Goal: Transaction & Acquisition: Book appointment/travel/reservation

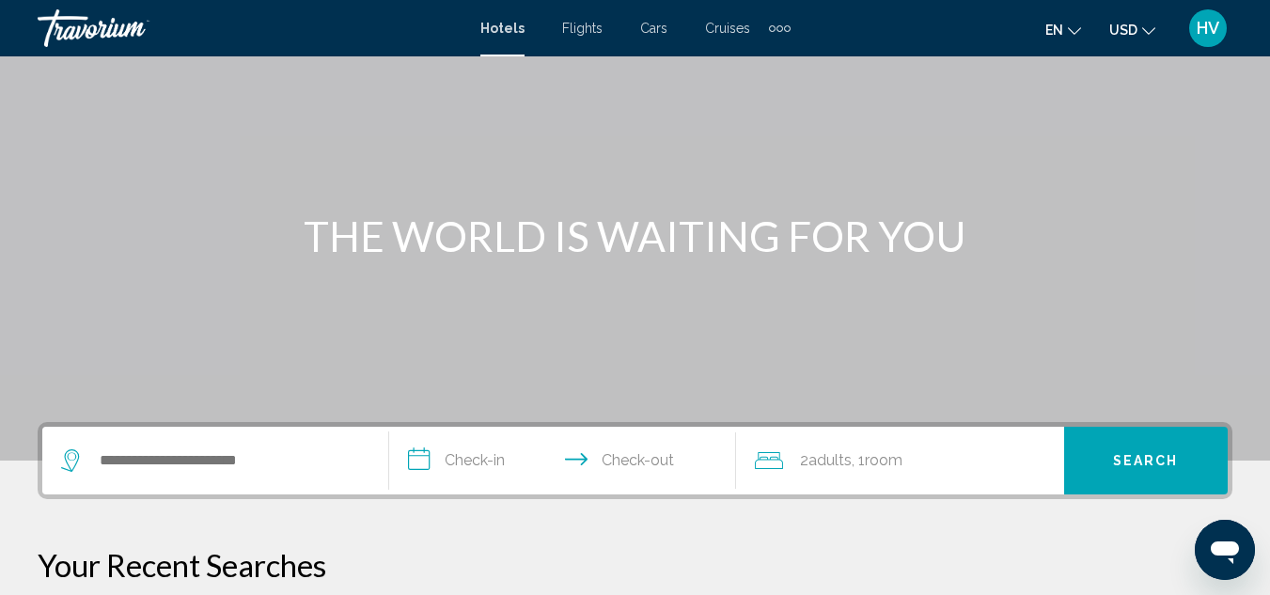
scroll to position [282, 0]
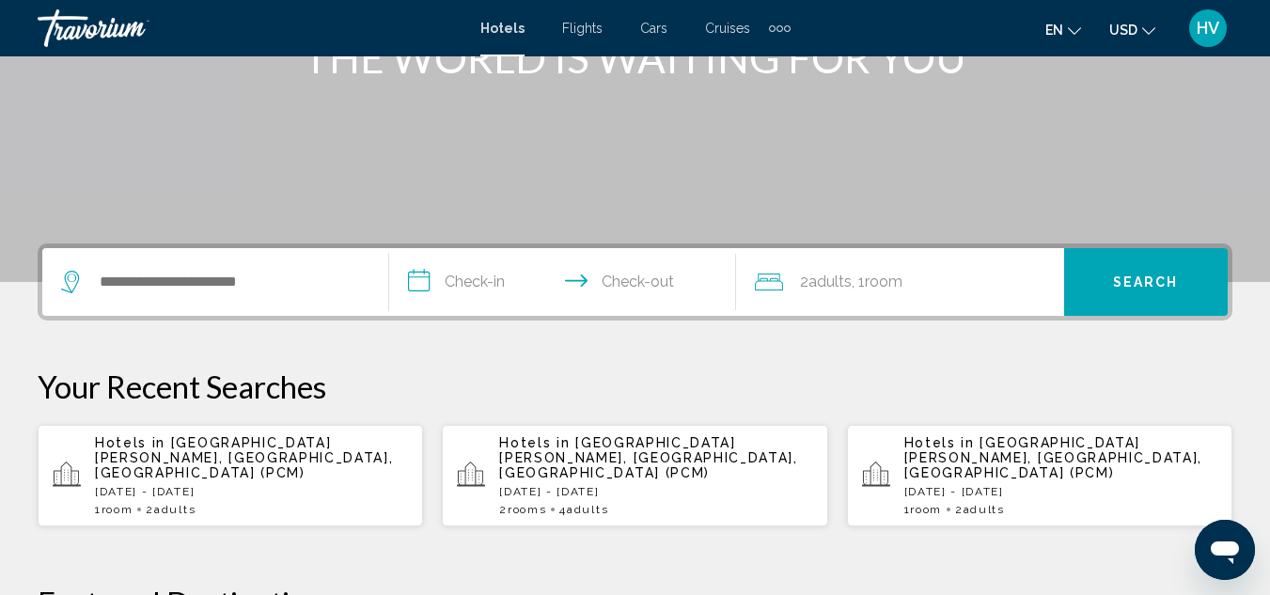
click at [950, 483] on div "Hotels in [GEOGRAPHIC_DATA][PERSON_NAME], [GEOGRAPHIC_DATA], [GEOGRAPHIC_DATA] …" at bounding box center [1060, 475] width 313 height 81
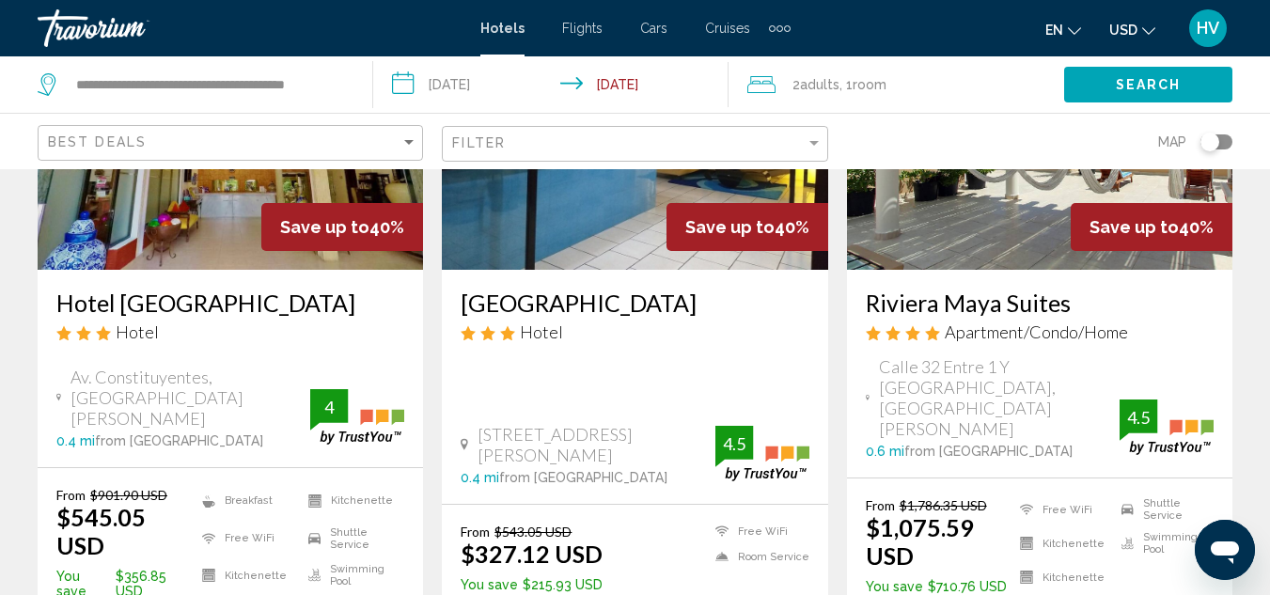
scroll to position [2821, 0]
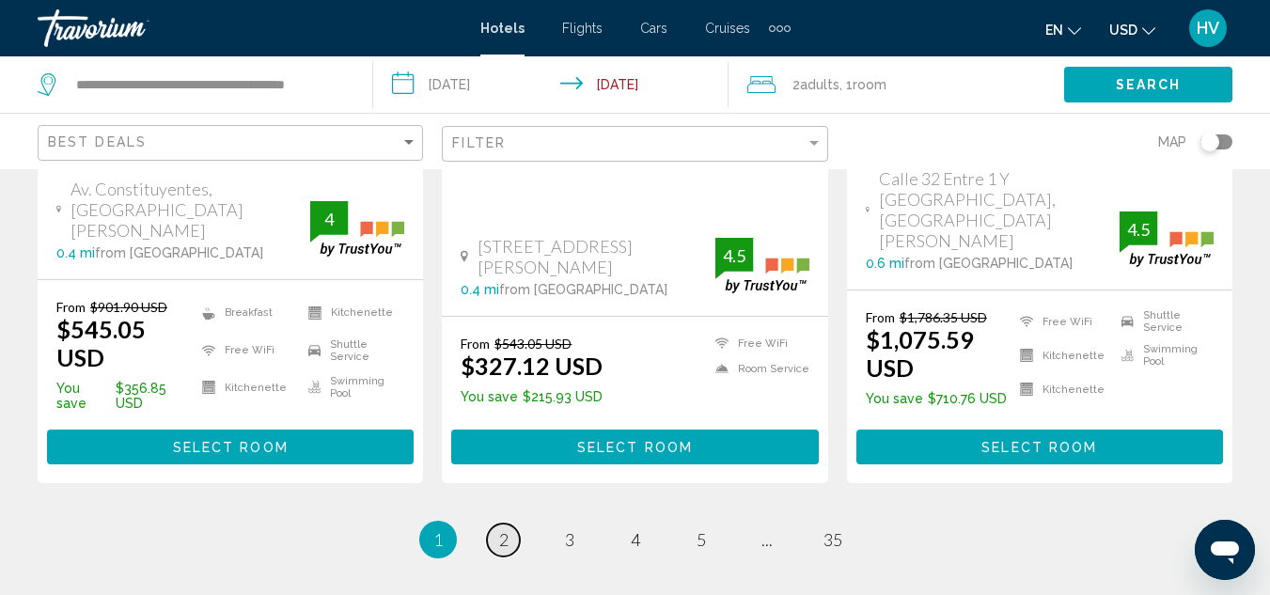
click at [504, 524] on link "page 2" at bounding box center [503, 540] width 33 height 33
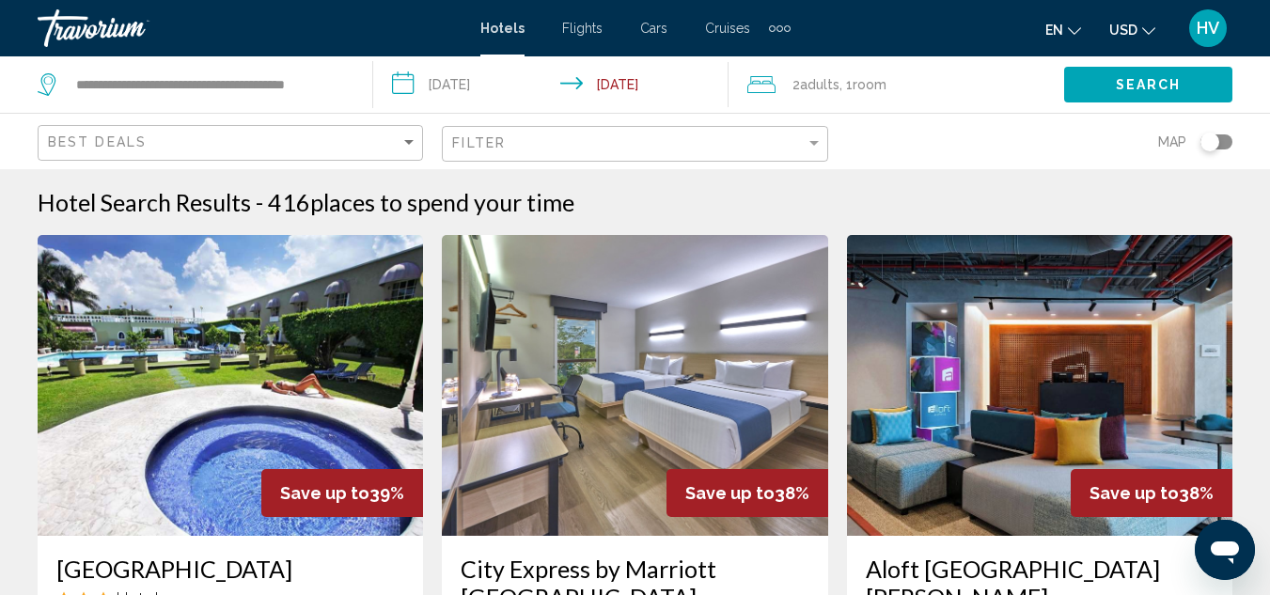
scroll to position [94, 0]
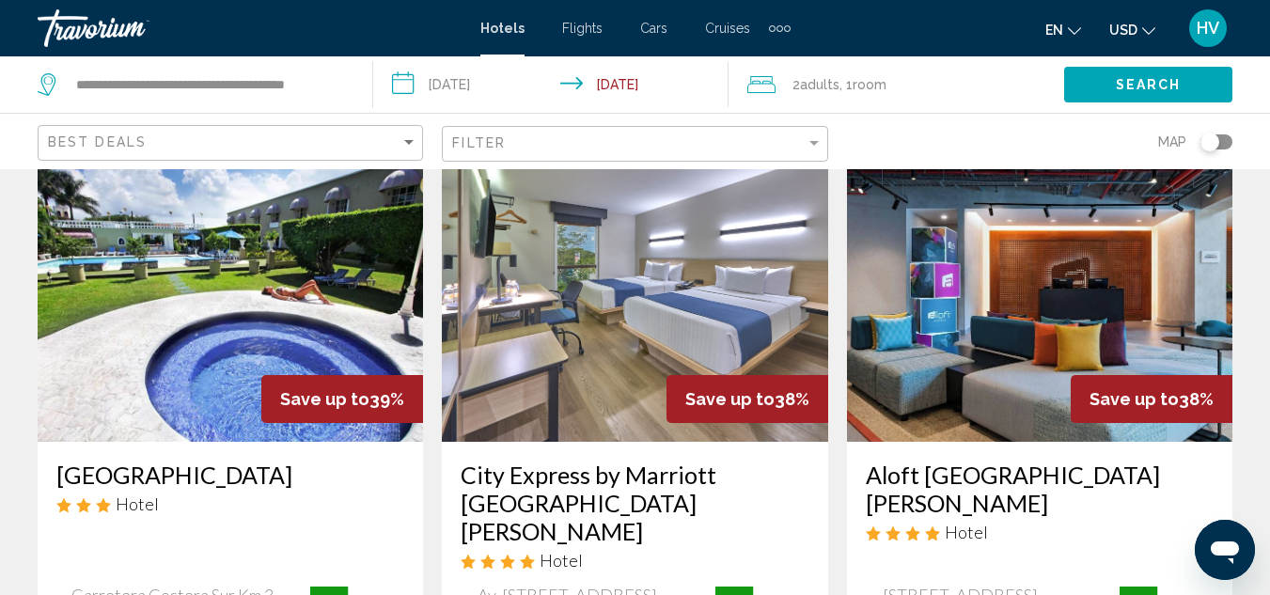
click at [1135, 27] on span "USD" at bounding box center [1123, 30] width 28 height 15
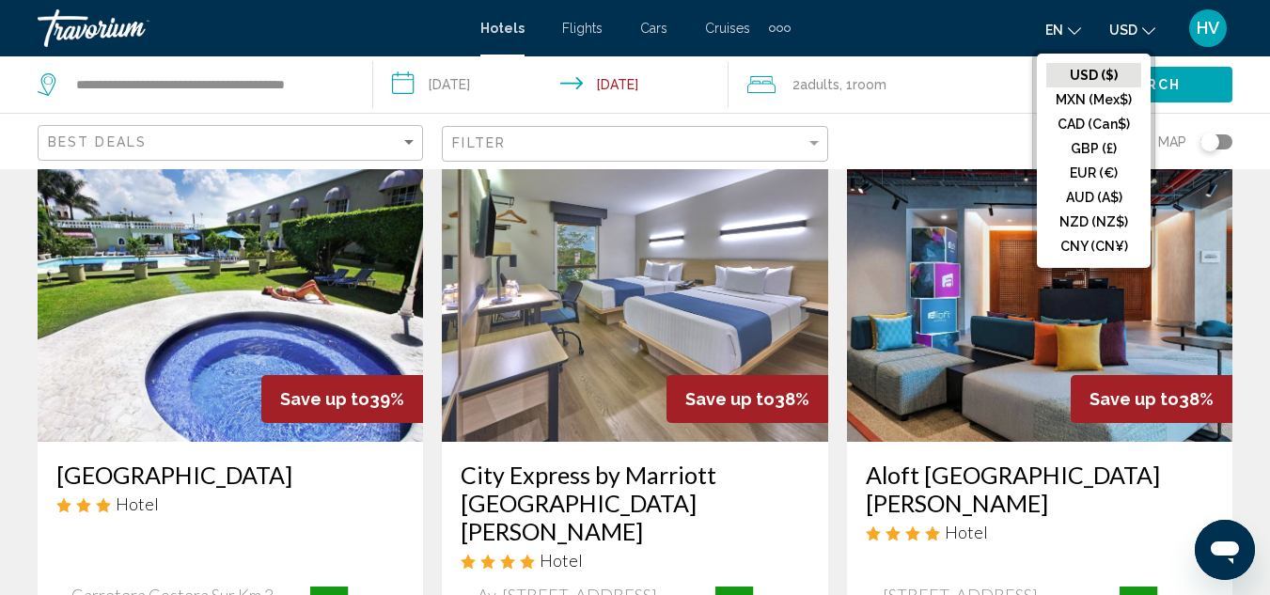
click at [1097, 133] on button "CAD (Can$)" at bounding box center [1093, 124] width 95 height 24
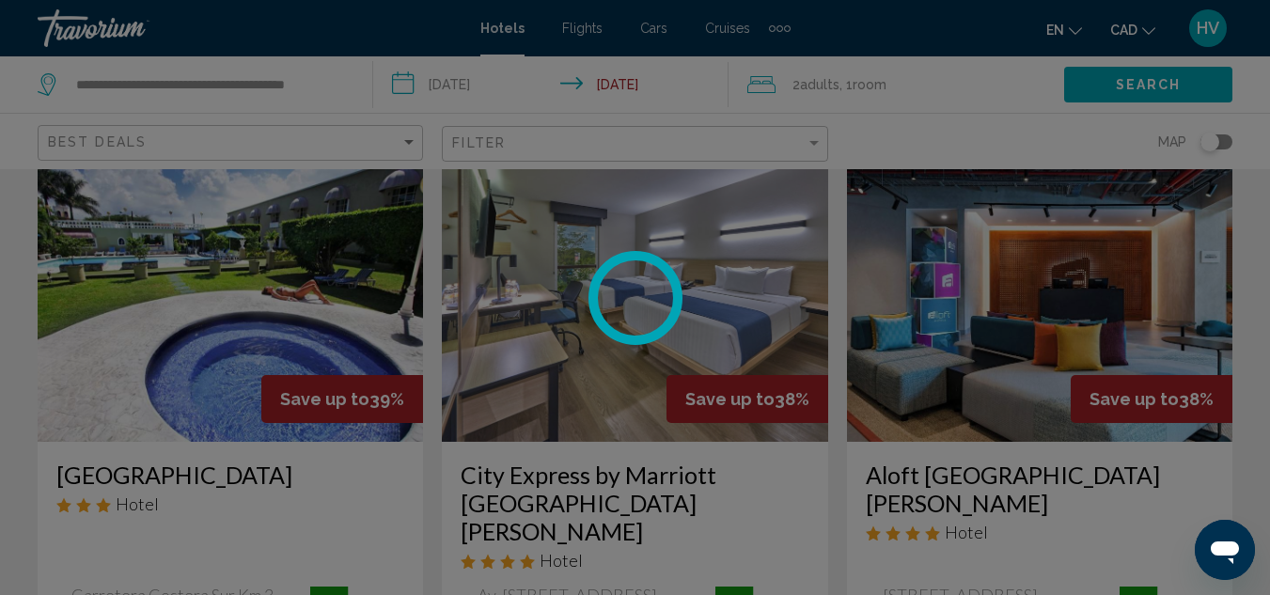
scroll to position [0, 0]
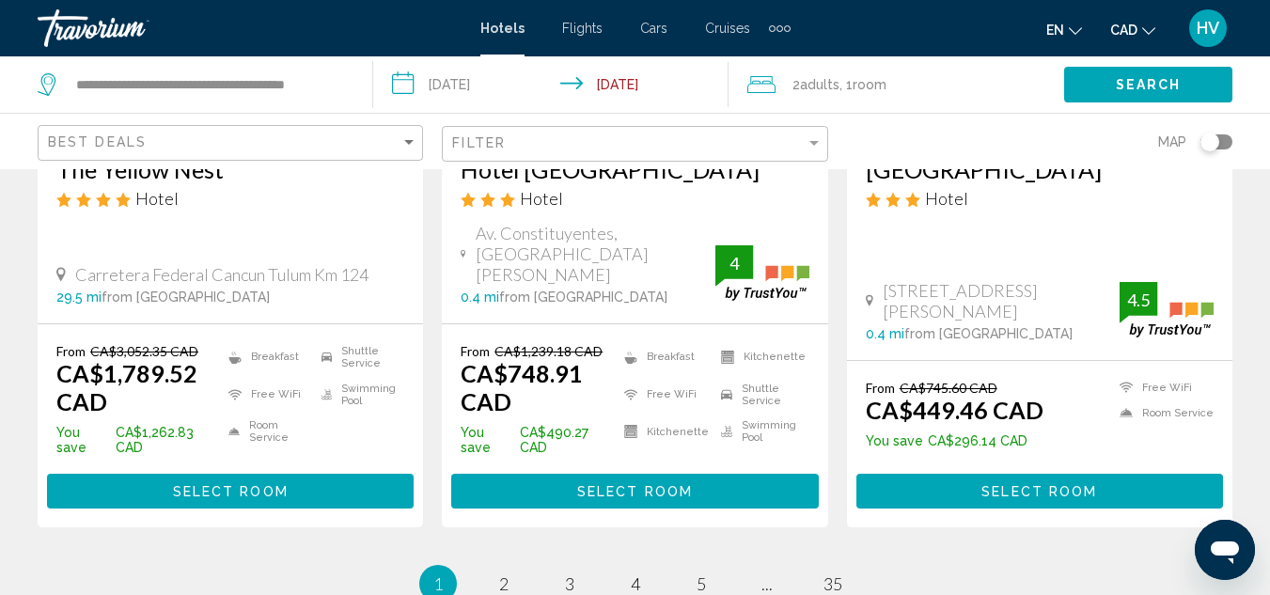
scroll to position [2821, 0]
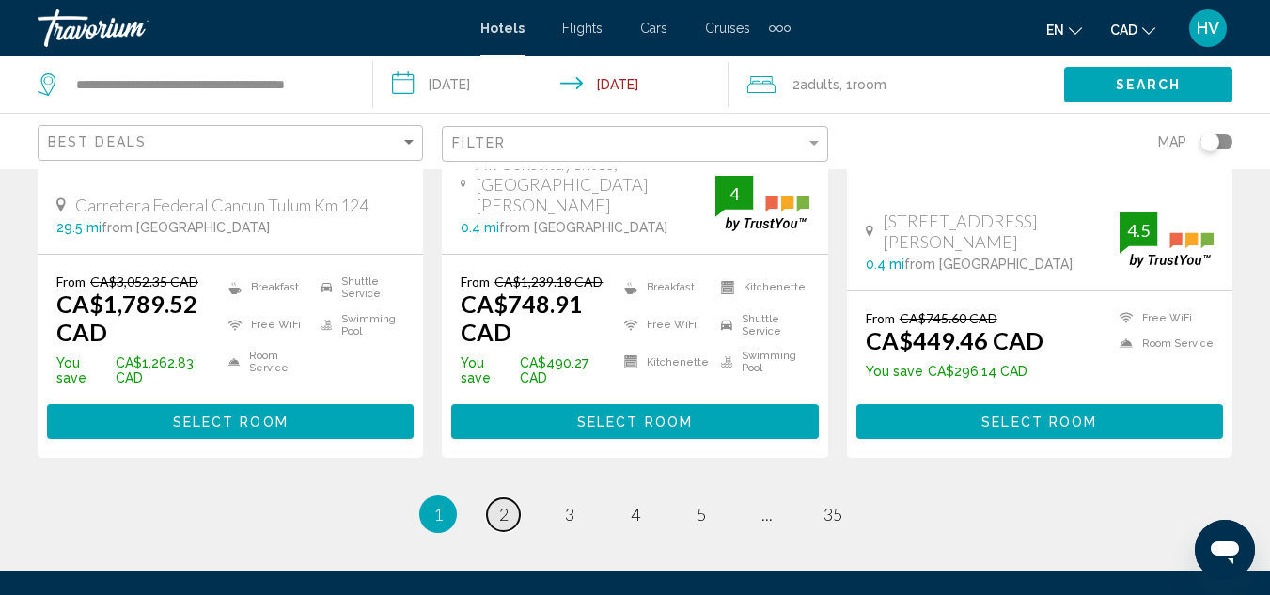
click at [497, 498] on link "page 2" at bounding box center [503, 514] width 33 height 33
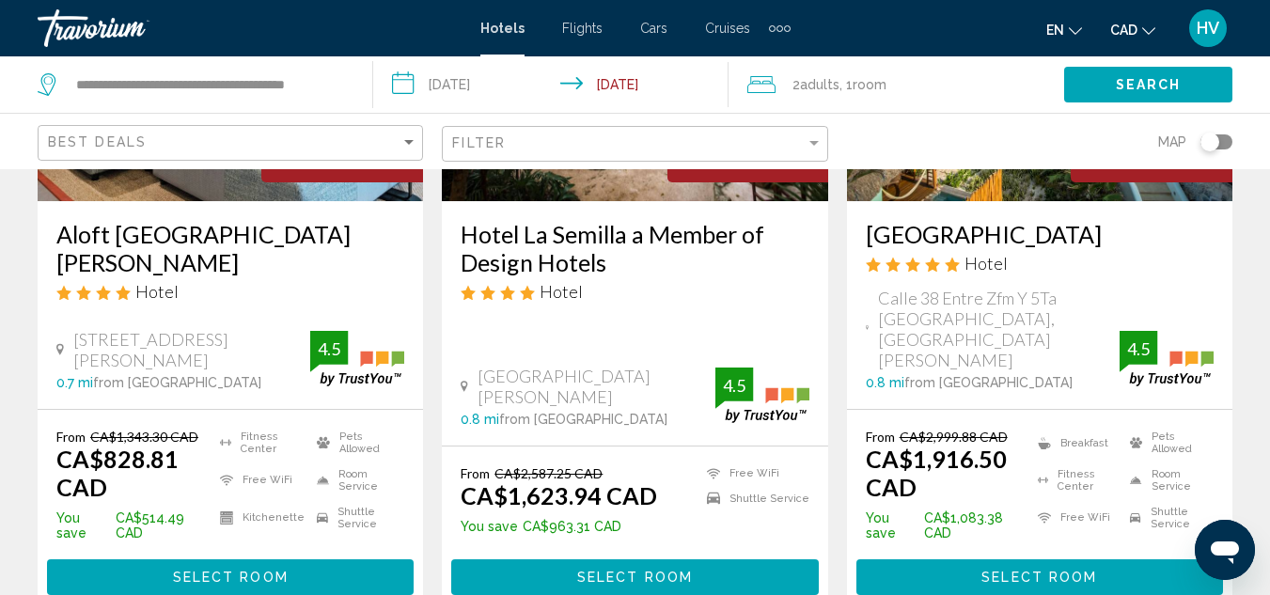
scroll to position [1128, 0]
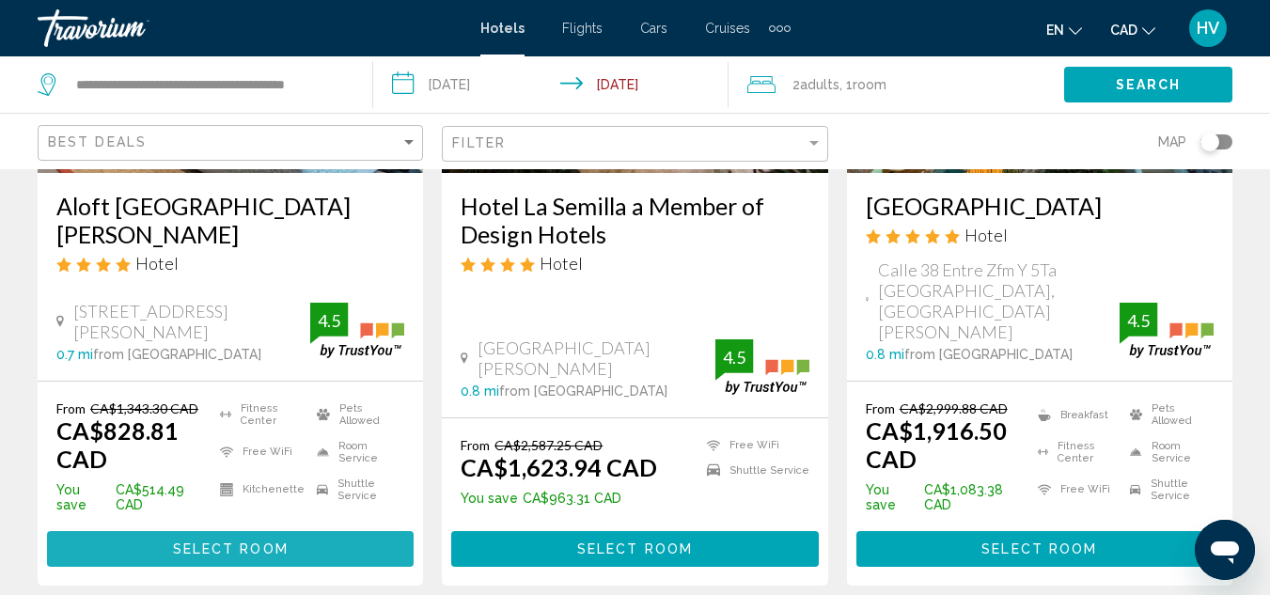
click at [232, 542] on span "Select Room" at bounding box center [231, 549] width 116 height 15
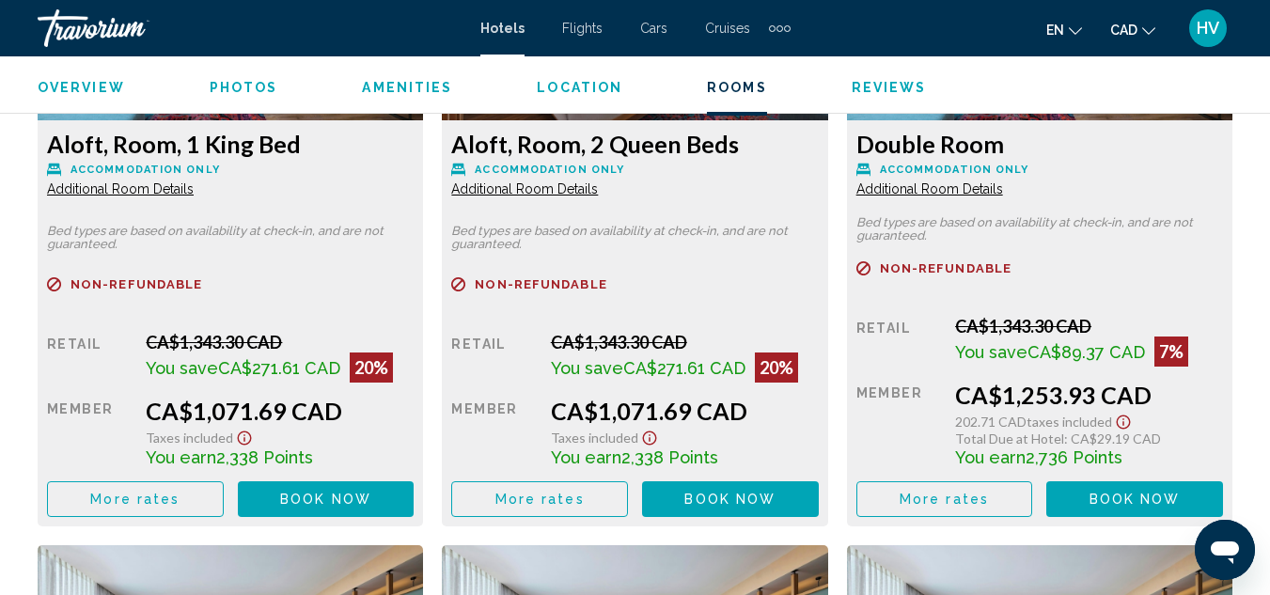
scroll to position [3779, 0]
